Goal: Task Accomplishment & Management: Use online tool/utility

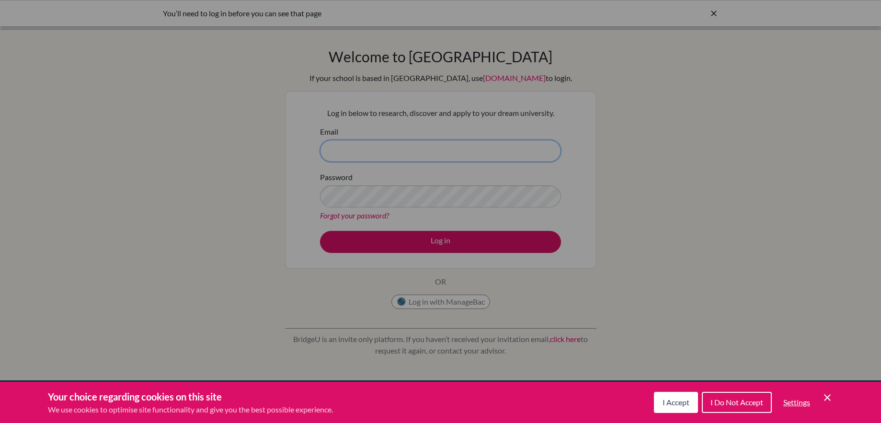
type input "[EMAIL_ADDRESS][DOMAIN_NAME]"
click at [693, 405] on button "I Accept" at bounding box center [676, 402] width 44 height 21
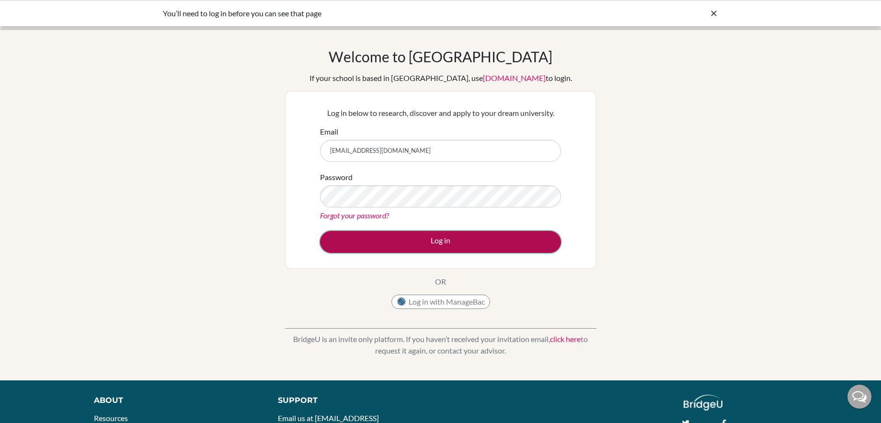
click at [462, 247] on button "Log in" at bounding box center [440, 242] width 241 height 22
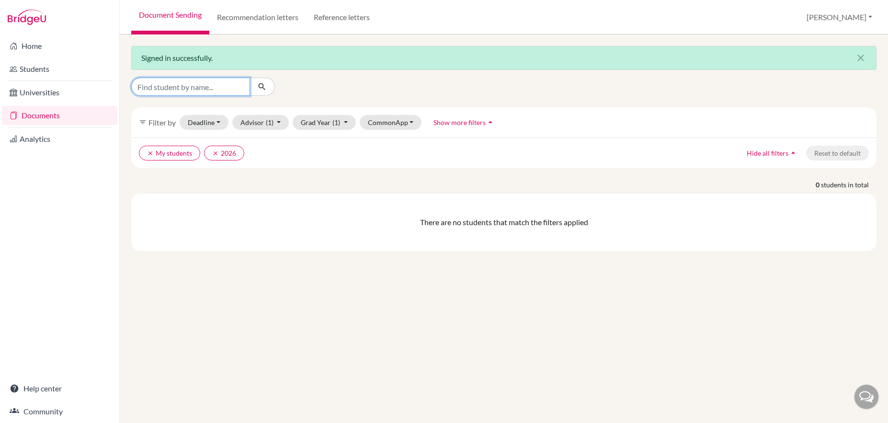
click at [199, 88] on input "Find student by name..." at bounding box center [190, 87] width 119 height 18
type input "kalia"
click at [156, 153] on button "clear My students" at bounding box center [169, 153] width 61 height 15
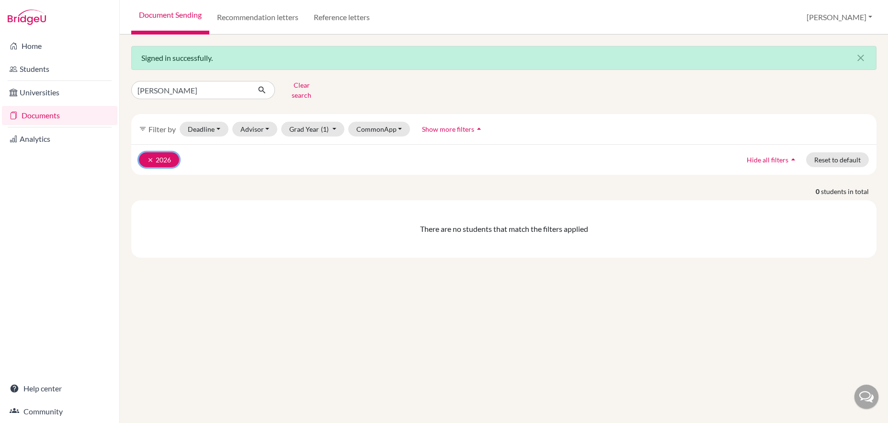
click at [149, 157] on icon "clear" at bounding box center [150, 160] width 7 height 7
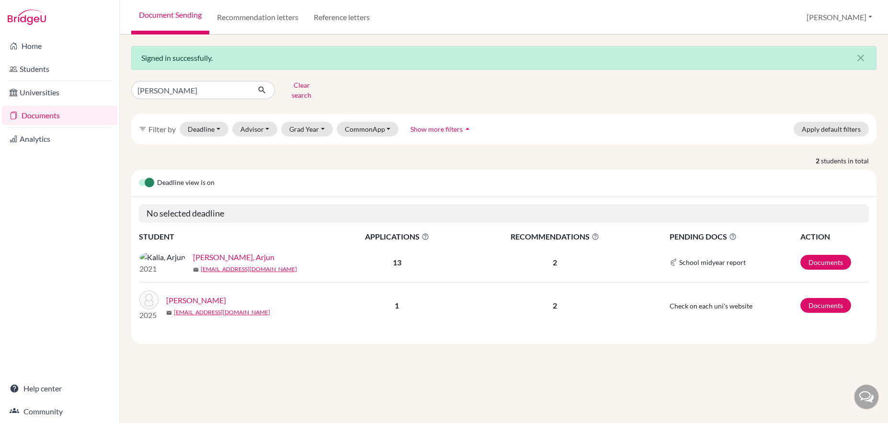
click at [196, 300] on link "Kalia, Milon" at bounding box center [196, 300] width 60 height 11
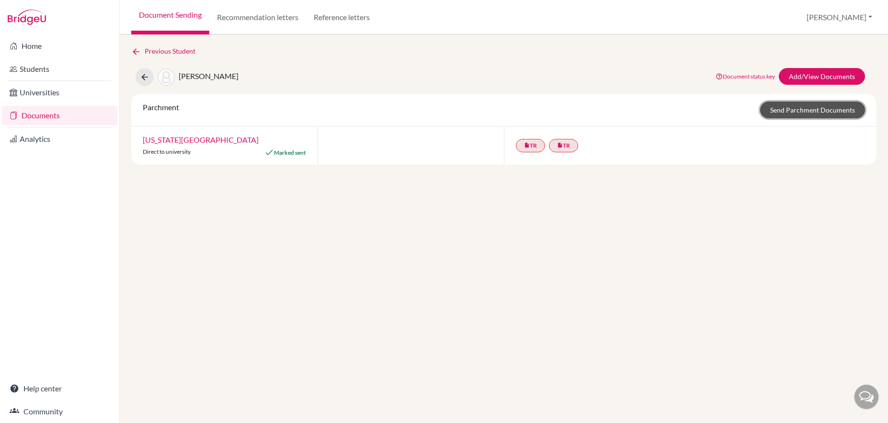
click at [799, 110] on link "Send Parchment Documents" at bounding box center [812, 110] width 105 height 17
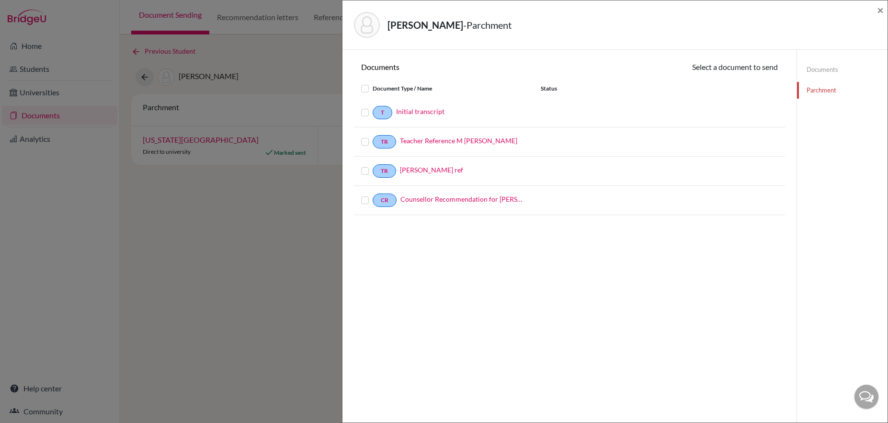
click at [814, 72] on link "Documents" at bounding box center [842, 69] width 91 height 17
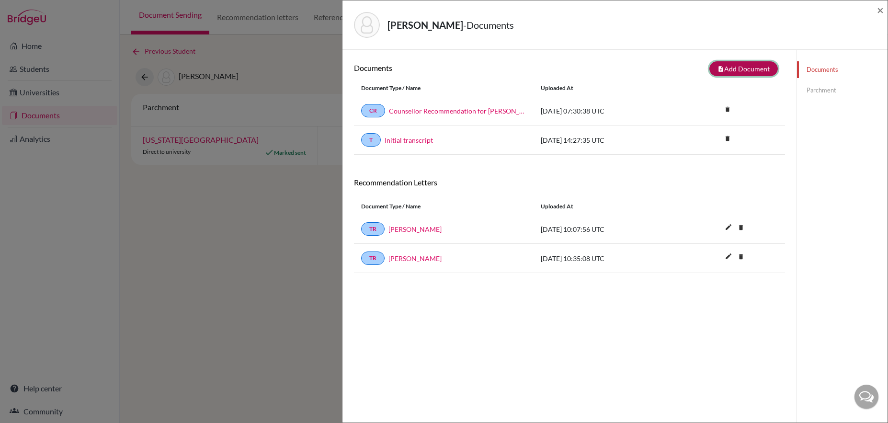
click at [753, 69] on button "note_add Add Document" at bounding box center [744, 68] width 69 height 15
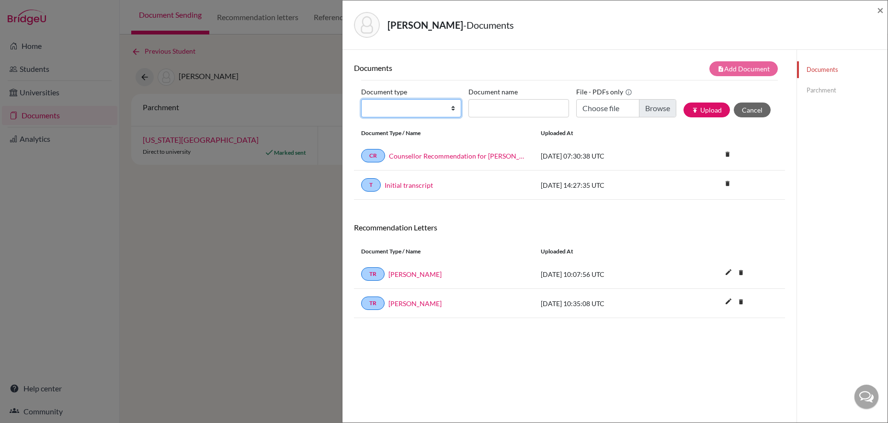
click at [451, 111] on select "Change explanation for Common App reports Counselor recommendation Internationa…" at bounding box center [411, 108] width 100 height 18
select select "2"
click at [361, 99] on select "Change explanation for Common App reports Counselor recommendation Internationa…" at bounding box center [411, 108] width 100 height 18
click at [499, 106] on input "Document name" at bounding box center [519, 108] width 100 height 18
type input "Final transcript"
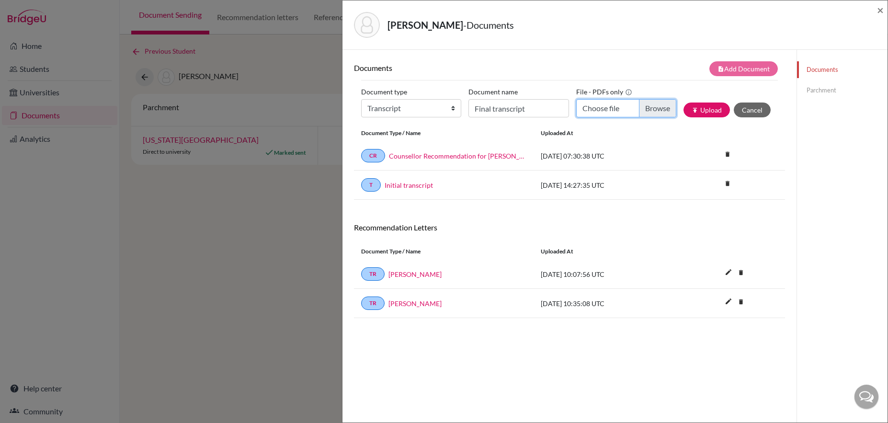
click at [655, 108] on input "Choose file" at bounding box center [626, 108] width 100 height 18
type input "C:\fakepath\Kalia, Milon - Final Transcript.pdf"
click at [696, 110] on button "publish Upload" at bounding box center [707, 110] width 46 height 15
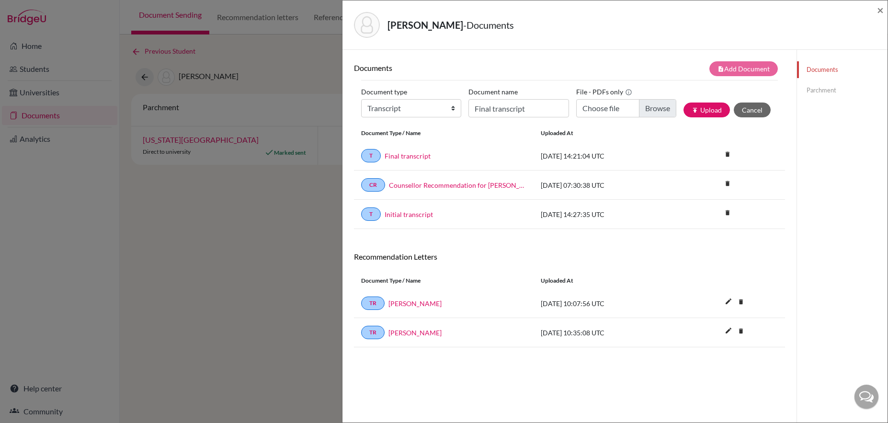
click at [814, 92] on link "Parchment" at bounding box center [842, 90] width 91 height 17
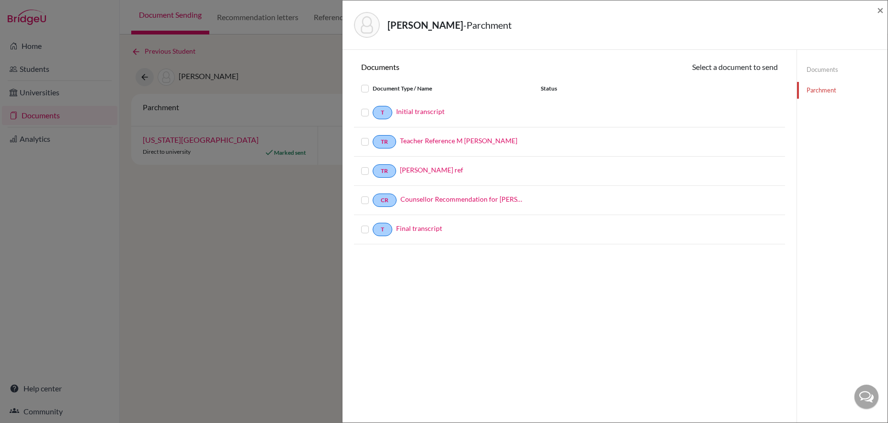
click at [373, 224] on label at bounding box center [373, 224] width 0 height 0
click at [0, 0] on input "checkbox" at bounding box center [0, 0] width 0 height 0
click at [746, 69] on button "Continue" at bounding box center [751, 68] width 53 height 15
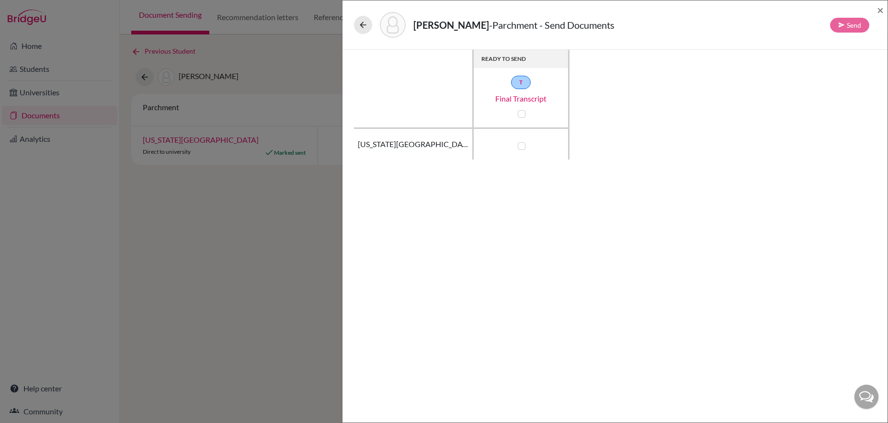
click at [523, 148] on label at bounding box center [522, 146] width 8 height 8
click at [523, 148] on input "checkbox" at bounding box center [520, 145] width 8 height 10
checkbox input "true"
click at [852, 26] on button "Send" at bounding box center [849, 25] width 39 height 15
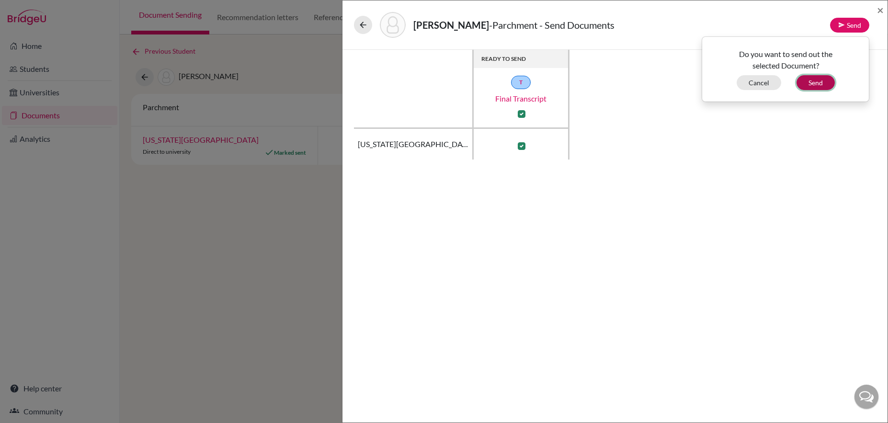
click at [820, 85] on button "Send" at bounding box center [816, 82] width 38 height 15
checkbox input "false"
